Goal: Information Seeking & Learning: Learn about a topic

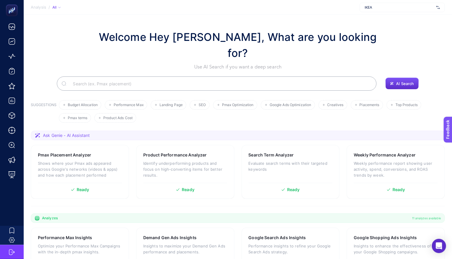
click at [380, 6] on span "IKEA" at bounding box center [398, 7] width 69 height 5
type input "monstera"
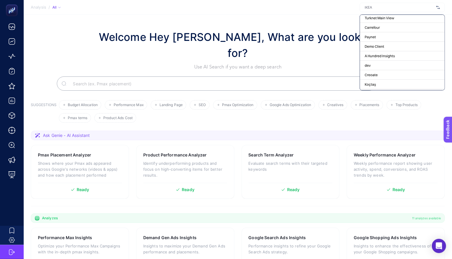
scroll to position [97, 0]
click at [385, 26] on div "Carrefour" at bounding box center [402, 26] width 85 height 9
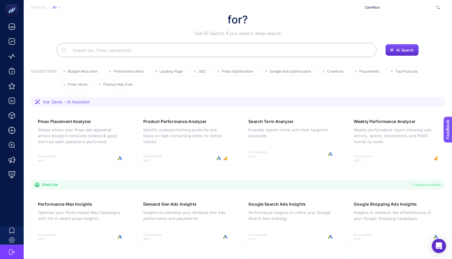
scroll to position [40, 0]
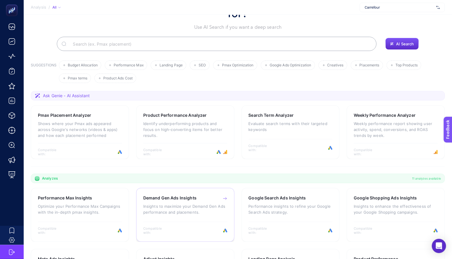
click at [172, 188] on div "Demand Gen Ads Insights Insights to maximize your Demand Gen Ads performance an…" at bounding box center [185, 215] width 98 height 54
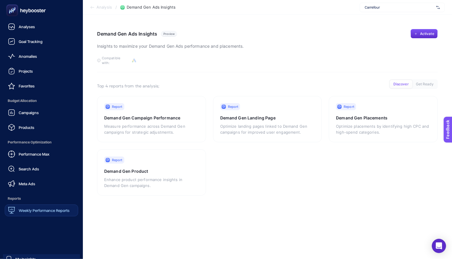
scroll to position [28, 0]
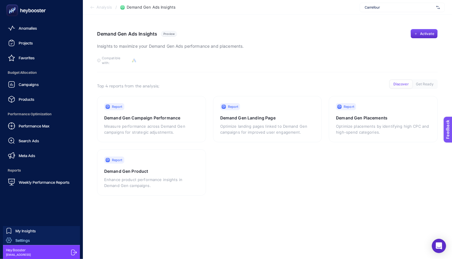
click at [38, 241] on link "Settings" at bounding box center [41, 239] width 77 height 9
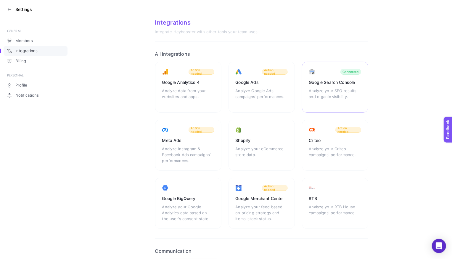
click at [333, 73] on div "Google Search Console Analyze your SEO results and organic visibility. Connected" at bounding box center [335, 87] width 66 height 51
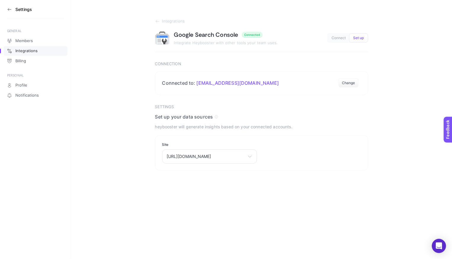
click at [8, 10] on icon at bounding box center [8, 9] width 1 height 2
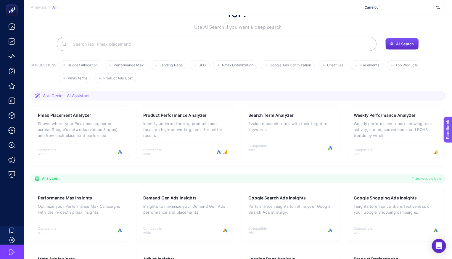
scroll to position [135, 0]
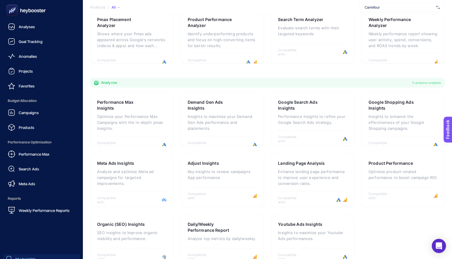
click at [26, 258] on span "My Insights" at bounding box center [25, 258] width 20 height 5
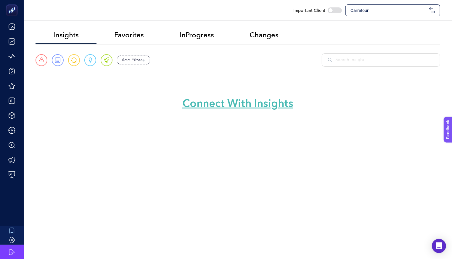
click at [365, 12] on span "Carrefour" at bounding box center [388, 10] width 76 height 6
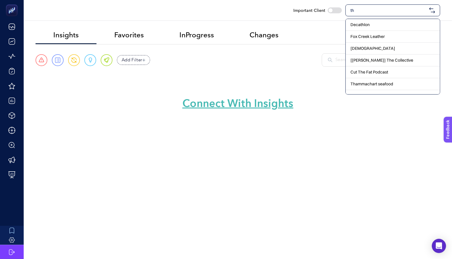
type input "t"
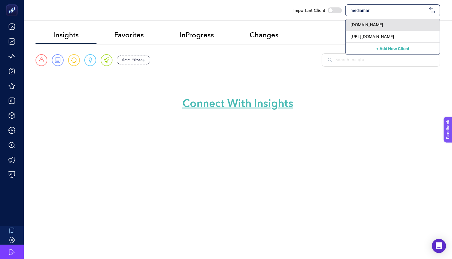
type input "mediamar"
click at [370, 22] on span "[DOMAIN_NAME]" at bounding box center [366, 25] width 33 height 6
checkbox input "true"
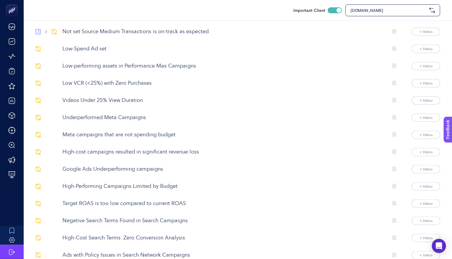
scroll to position [246, 0]
click at [168, 154] on p "High-cost campaigns resulted in significant revenue loss" at bounding box center [222, 152] width 321 height 8
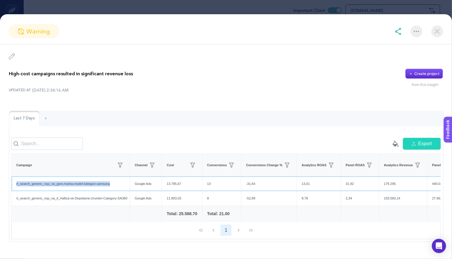
drag, startPoint x: 122, startPoint y: 185, endPoint x: 15, endPoint y: 185, distance: 107.1
click at [15, 185] on div "rt_search_generic_nsp_na_gsm-marka-model-kategori-samsung" at bounding box center [71, 183] width 118 height 14
copy div "rt_search_generic_nsp_na_gsm-marka-model-kategori-samsung"
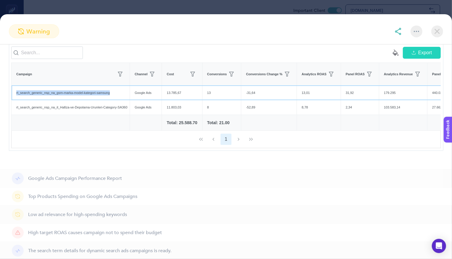
scroll to position [100, 0]
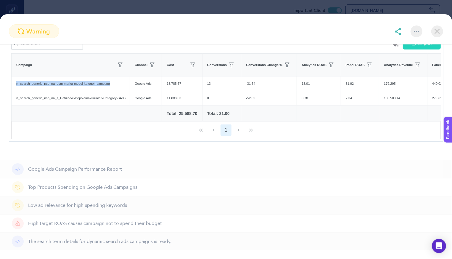
click at [442, 34] on img at bounding box center [437, 31] width 12 height 12
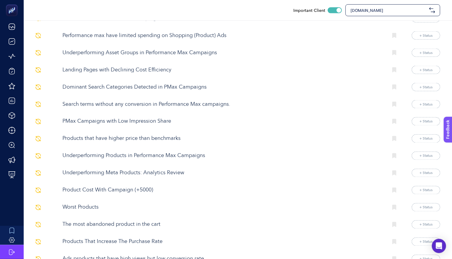
scroll to position [722, 0]
click at [86, 209] on p "Worst Products" at bounding box center [222, 207] width 321 height 8
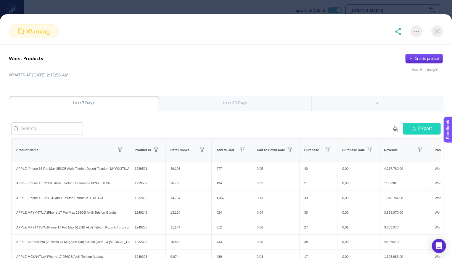
scroll to position [36, 0]
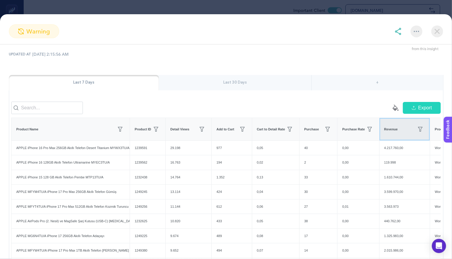
click at [398, 128] on span "Revenue" at bounding box center [391, 129] width 14 height 5
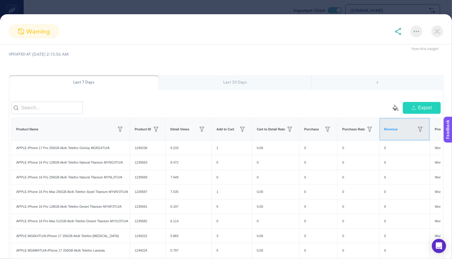
click at [398, 128] on span "Revenue" at bounding box center [391, 129] width 14 height 5
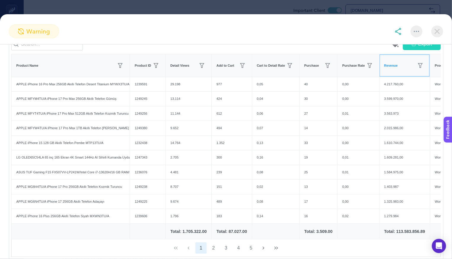
scroll to position [100, 0]
click at [104, 83] on div "APPLE iPhone 16 Pro Max 256GB Akıllı Telefon Desert Titanium MYWX3TU/A" at bounding box center [71, 84] width 118 height 14
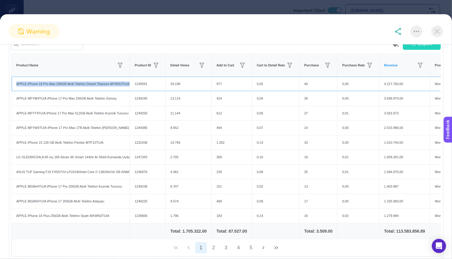
click at [104, 83] on div "APPLE iPhone 16 Pro Max 256GB Akıllı Telefon Desert Titanium MYWX3TU/A" at bounding box center [71, 84] width 118 height 14
copy tr "APPLE iPhone 16 Pro Max 256GB Akıllı Telefon Desert Titanium MYWX3TU/A"
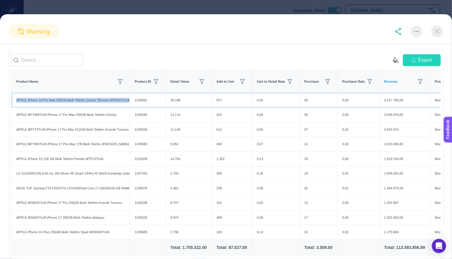
scroll to position [0, 0]
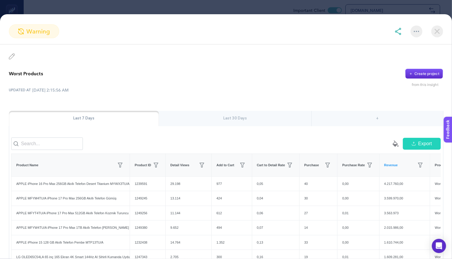
click at [18, 74] on p "Worst Products" at bounding box center [26, 73] width 34 height 7
copy p "Worst"
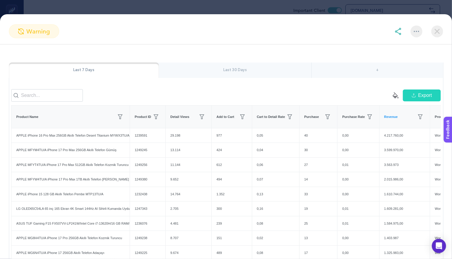
scroll to position [46, 0]
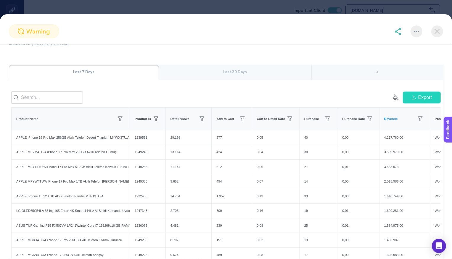
click at [218, 68] on div "Last 30 Days" at bounding box center [235, 71] width 152 height 15
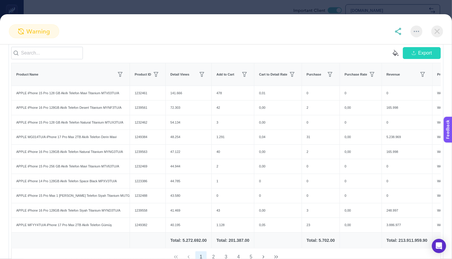
scroll to position [90, 0]
click at [437, 29] on img at bounding box center [437, 31] width 12 height 12
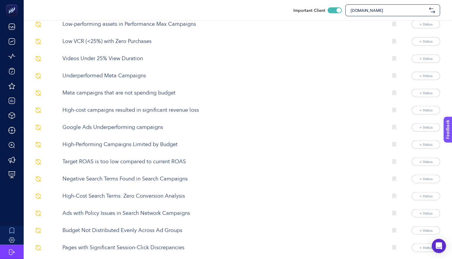
scroll to position [0, 0]
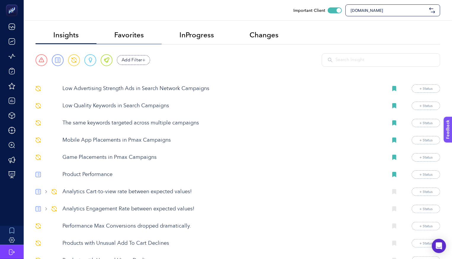
click at [131, 35] on span "Favorites" at bounding box center [129, 35] width 30 height 8
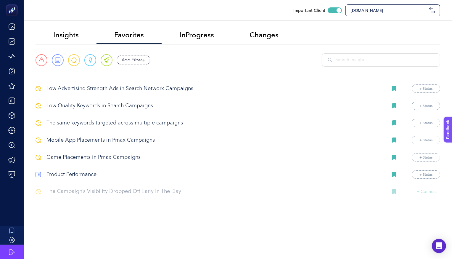
click at [68, 171] on p "Product Performance" at bounding box center [214, 174] width 337 height 8
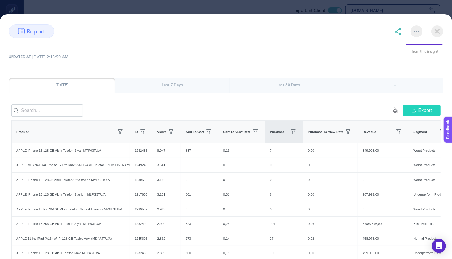
scroll to position [33, 0]
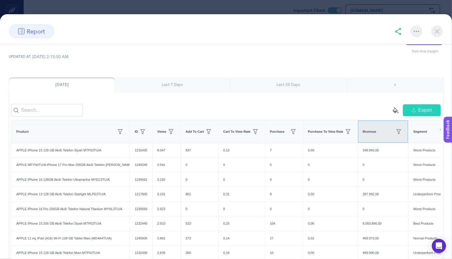
click at [390, 129] on div "Revenue" at bounding box center [382, 131] width 41 height 9
click at [390, 129] on div "Revenue" at bounding box center [381, 131] width 41 height 9
click at [390, 129] on div "Revenue" at bounding box center [382, 131] width 41 height 9
click at [387, 128] on div "Revenue" at bounding box center [382, 131] width 41 height 9
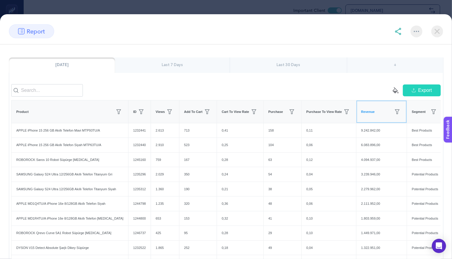
scroll to position [51, 0]
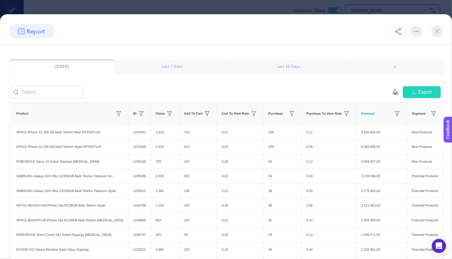
click at [304, 68] on div "Last 30 Days" at bounding box center [288, 66] width 117 height 15
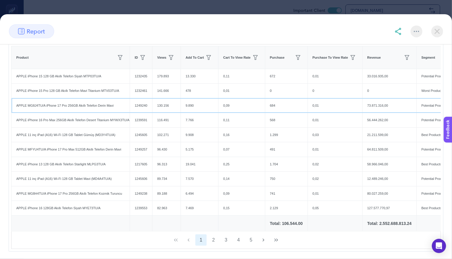
scroll to position [108, 0]
click at [443, 39] on div "report" at bounding box center [226, 34] width 452 height 20
click at [437, 31] on img at bounding box center [437, 31] width 12 height 12
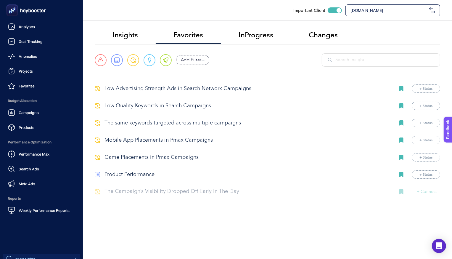
click at [12, 7] on rect at bounding box center [12, 11] width 10 height 10
